Goal: Transaction & Acquisition: Purchase product/service

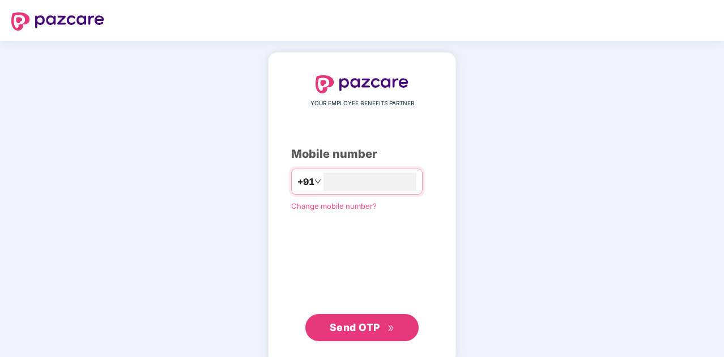
type input "**********"
click at [351, 320] on span "Send OTP" at bounding box center [362, 327] width 65 height 16
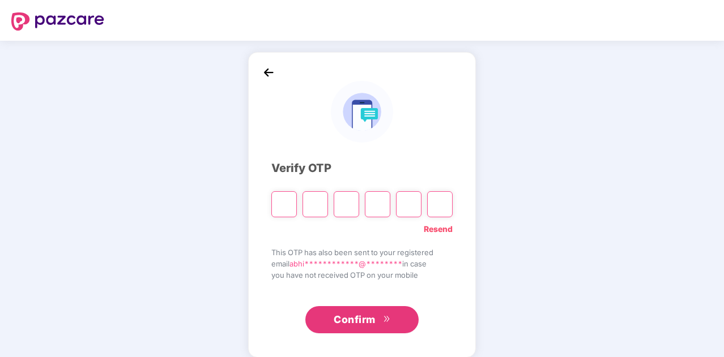
type input "*"
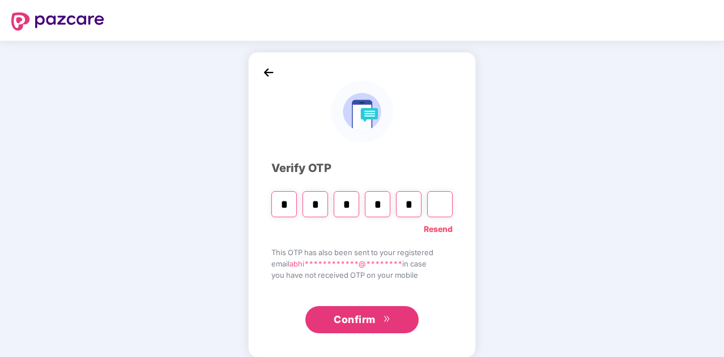
type input "*"
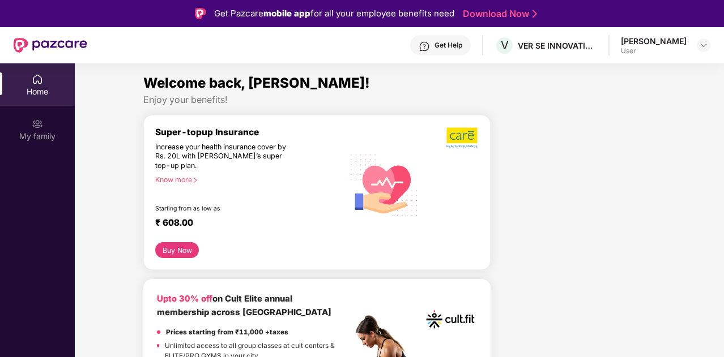
click at [193, 178] on div "Know more" at bounding box center [246, 180] width 182 height 8
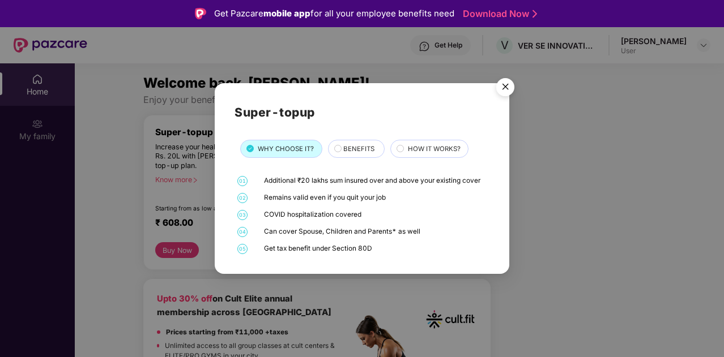
click at [344, 150] on span "BENEFITS" at bounding box center [358, 149] width 31 height 10
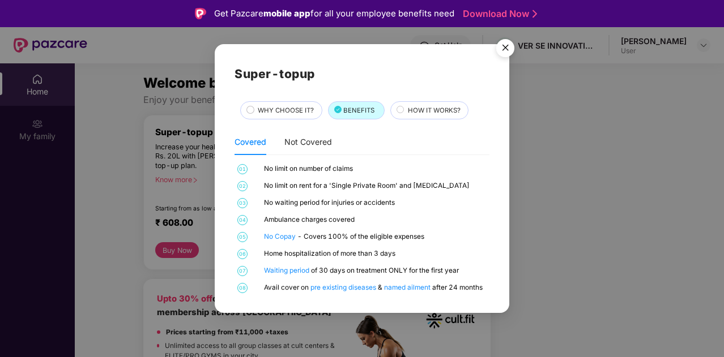
click at [402, 113] on div "HOW IT WORKS?" at bounding box center [432, 111] width 61 height 12
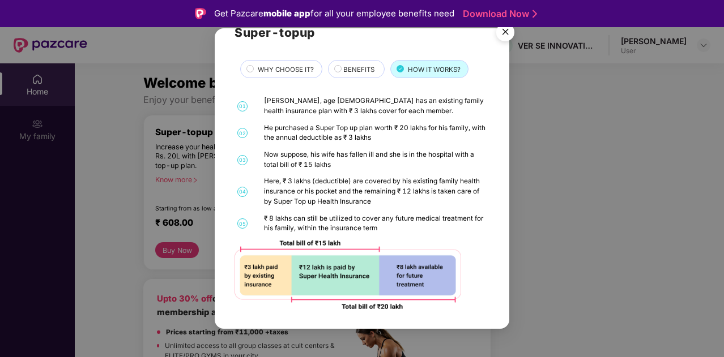
click at [504, 29] on img "Close" at bounding box center [505, 34] width 32 height 32
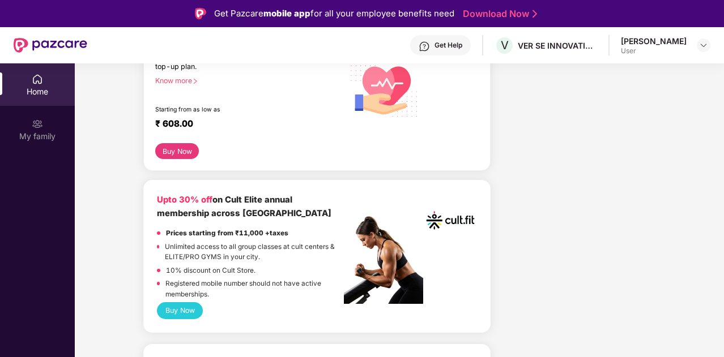
scroll to position [130, 0]
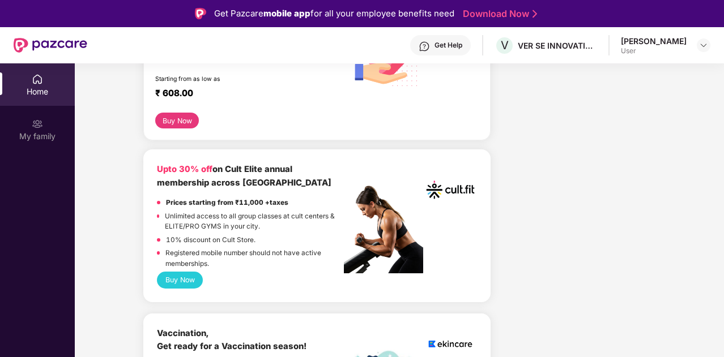
click at [189, 275] on button "Buy Now" at bounding box center [180, 280] width 46 height 16
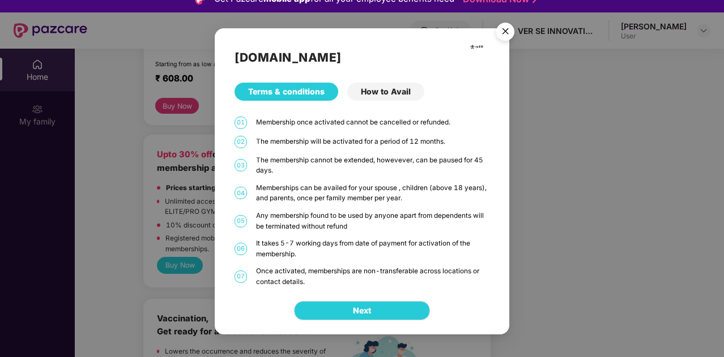
scroll to position [0, 0]
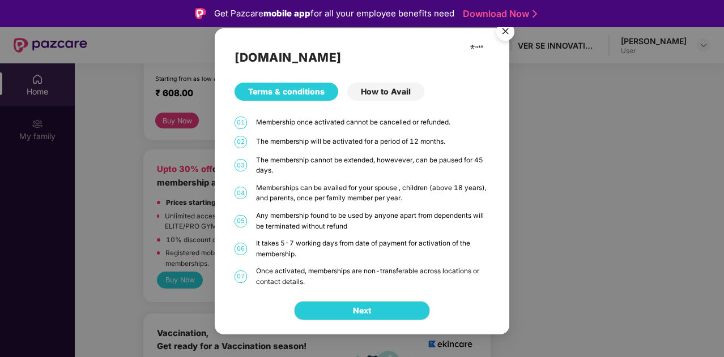
click at [376, 97] on div "How to Avail" at bounding box center [385, 92] width 77 height 18
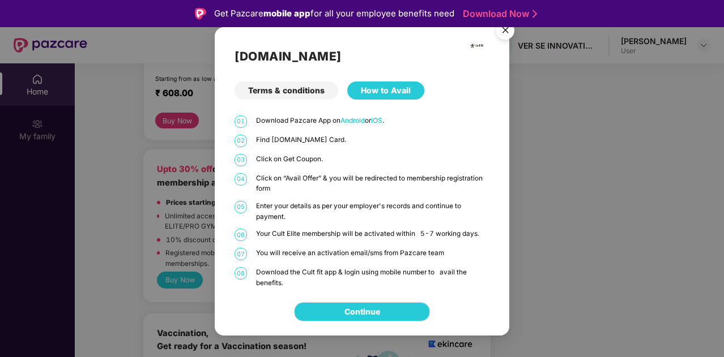
click at [307, 87] on div "Terms & conditions" at bounding box center [286, 91] width 104 height 18
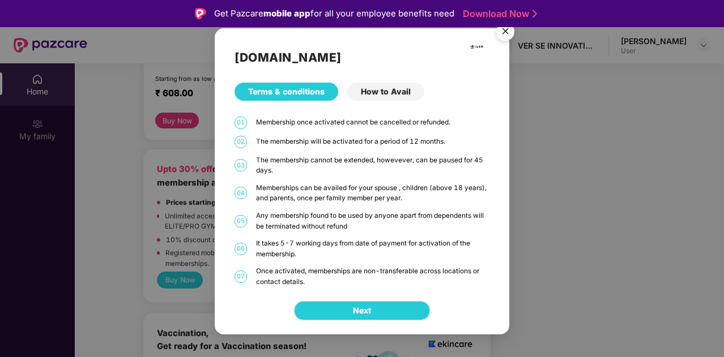
click at [308, 93] on div "Terms & conditions" at bounding box center [286, 92] width 104 height 18
click at [501, 35] on img "Close" at bounding box center [505, 34] width 32 height 32
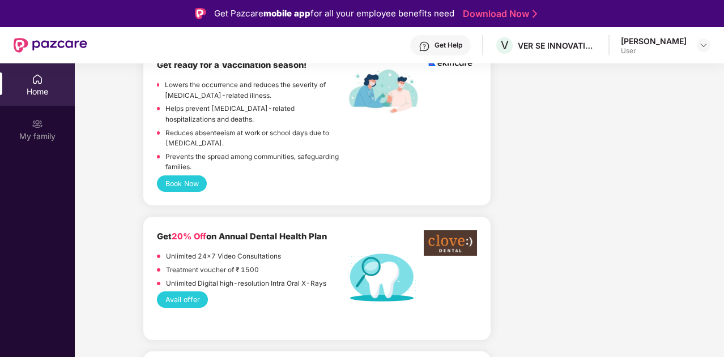
scroll to position [433, 0]
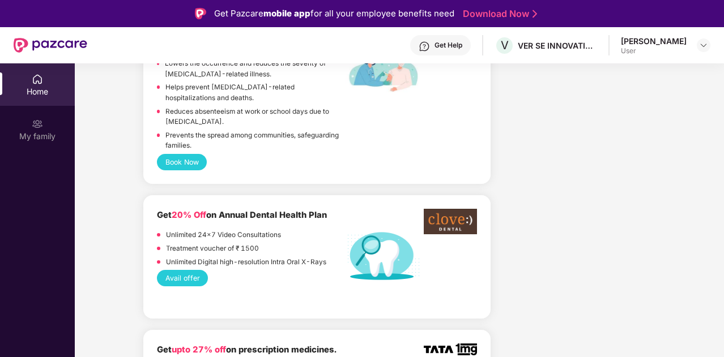
click at [190, 266] on div "Get 20% Off on Annual Dental Health Plan Unlimited 24x7 Video Consultations Tre…" at bounding box center [317, 257] width 320 height 96
click at [188, 270] on button "Avail offer" at bounding box center [182, 278] width 51 height 16
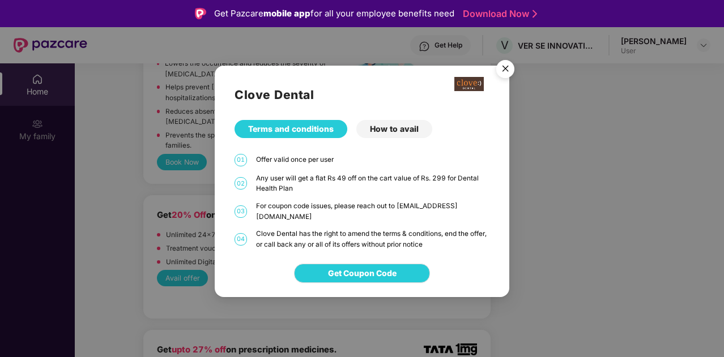
click at [391, 133] on div "How to avail" at bounding box center [394, 129] width 76 height 18
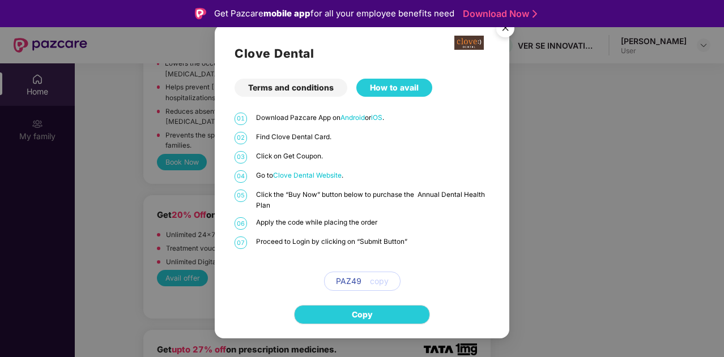
click at [506, 30] on img "Close" at bounding box center [505, 30] width 32 height 32
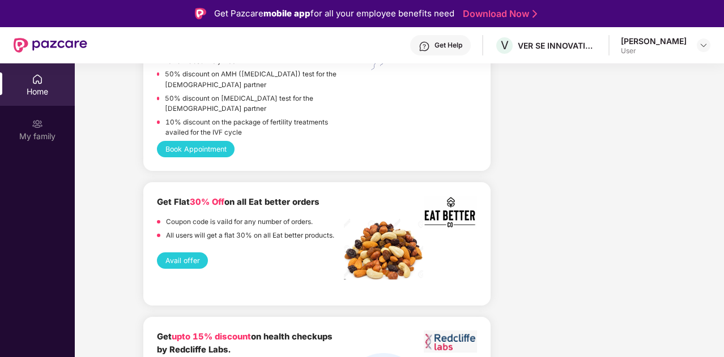
scroll to position [1603, 0]
click at [197, 252] on button "Avail offer" at bounding box center [182, 260] width 51 height 16
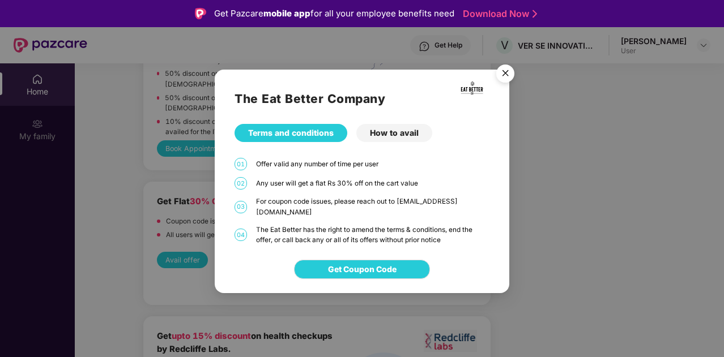
click at [391, 141] on div "How to avail" at bounding box center [394, 133] width 76 height 18
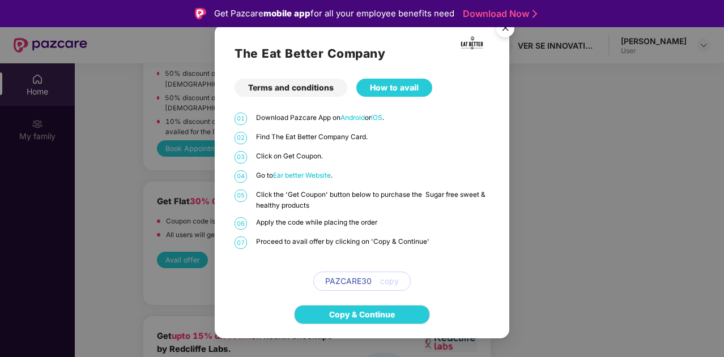
click at [507, 27] on div "Get Pazcare mobile app for all your employee benefits need Download Now" at bounding box center [362, 13] width 724 height 27
click at [507, 28] on img "Close" at bounding box center [505, 30] width 32 height 32
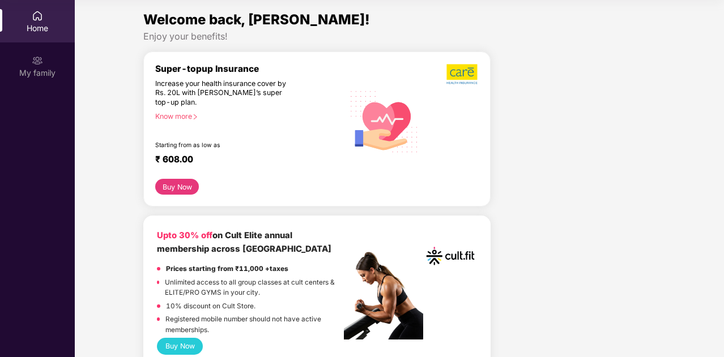
scroll to position [0, 0]
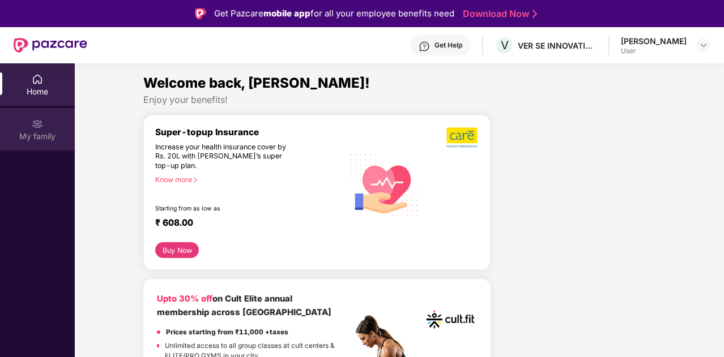
click at [33, 127] on img at bounding box center [37, 123] width 11 height 11
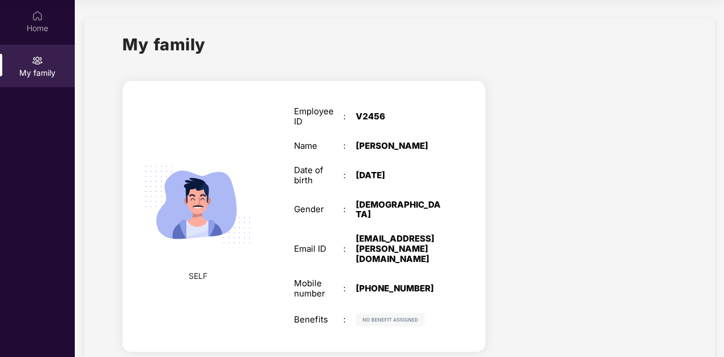
scroll to position [20, 0]
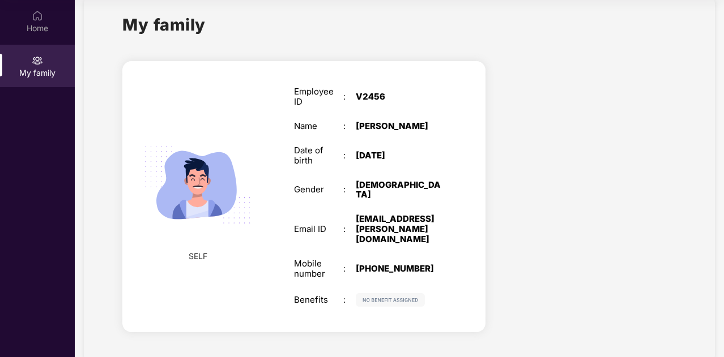
click at [391, 293] on img at bounding box center [390, 300] width 69 height 14
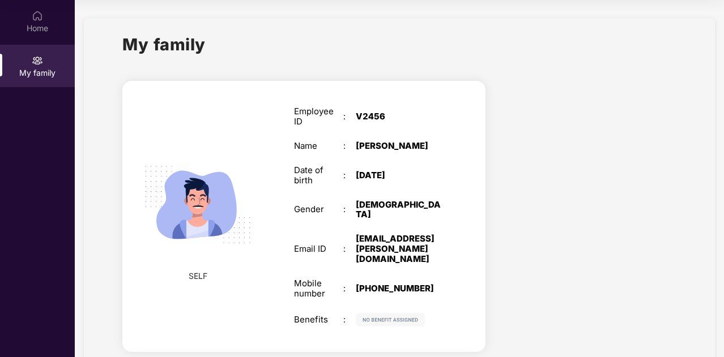
scroll to position [0, 0]
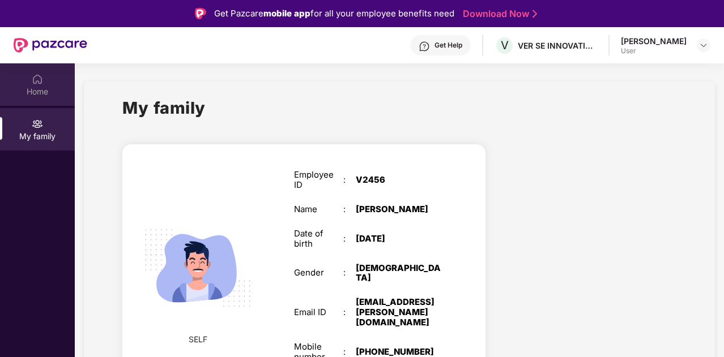
click at [47, 75] on div "Home" at bounding box center [37, 84] width 75 height 42
